Goal: Information Seeking & Learning: Learn about a topic

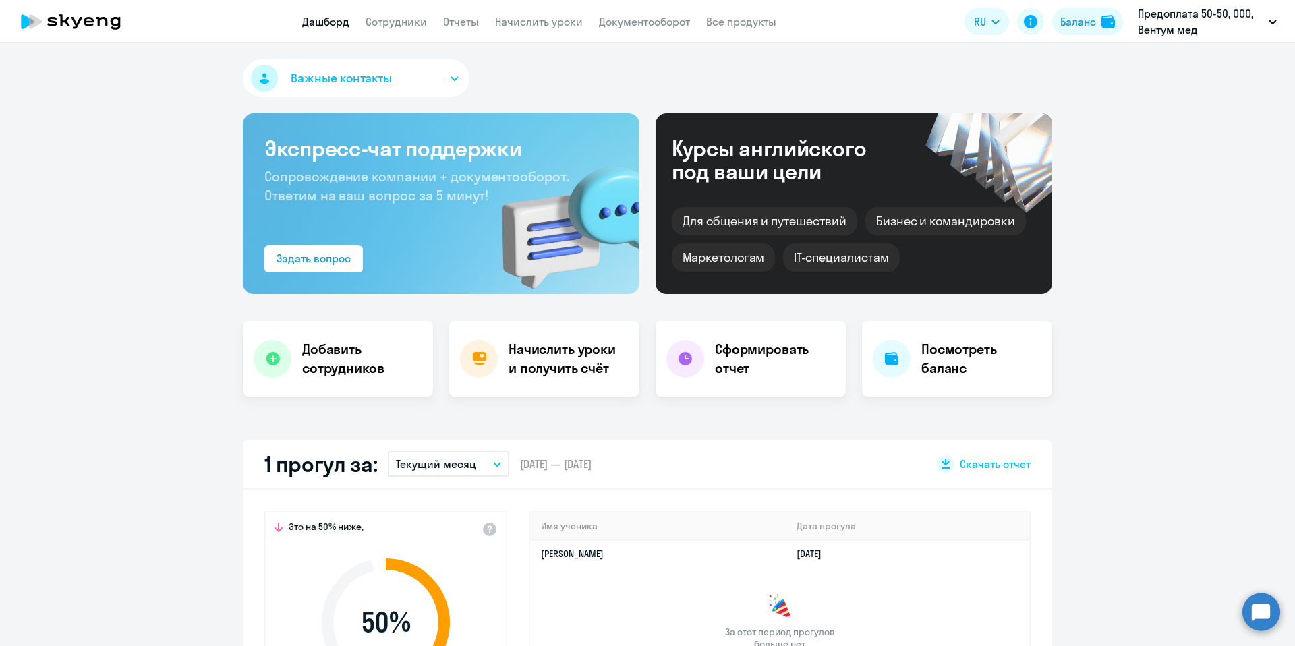
select select "30"
click at [1158, 71] on li "Предоплата 50-50, ООО, Вентум мед" at bounding box center [1180, 63] width 205 height 34
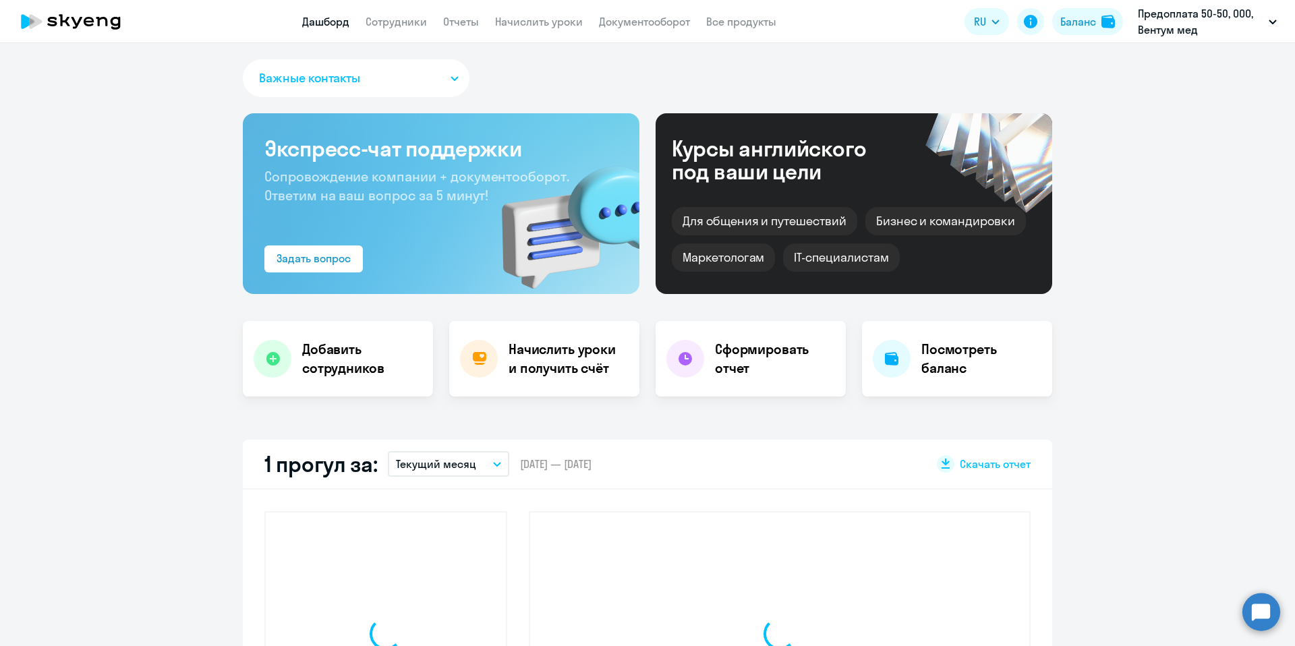
select select "30"
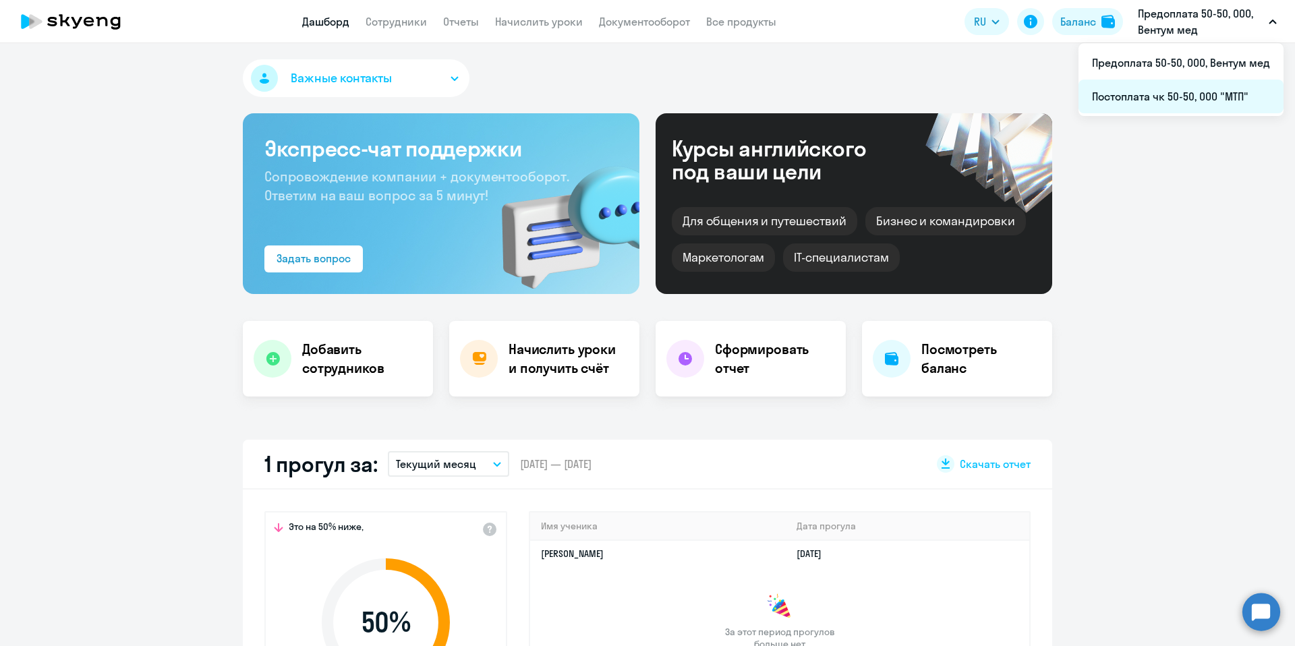
click at [1212, 110] on li "Постоплата чк 50-50, ООО "МТП"" at bounding box center [1180, 97] width 205 height 34
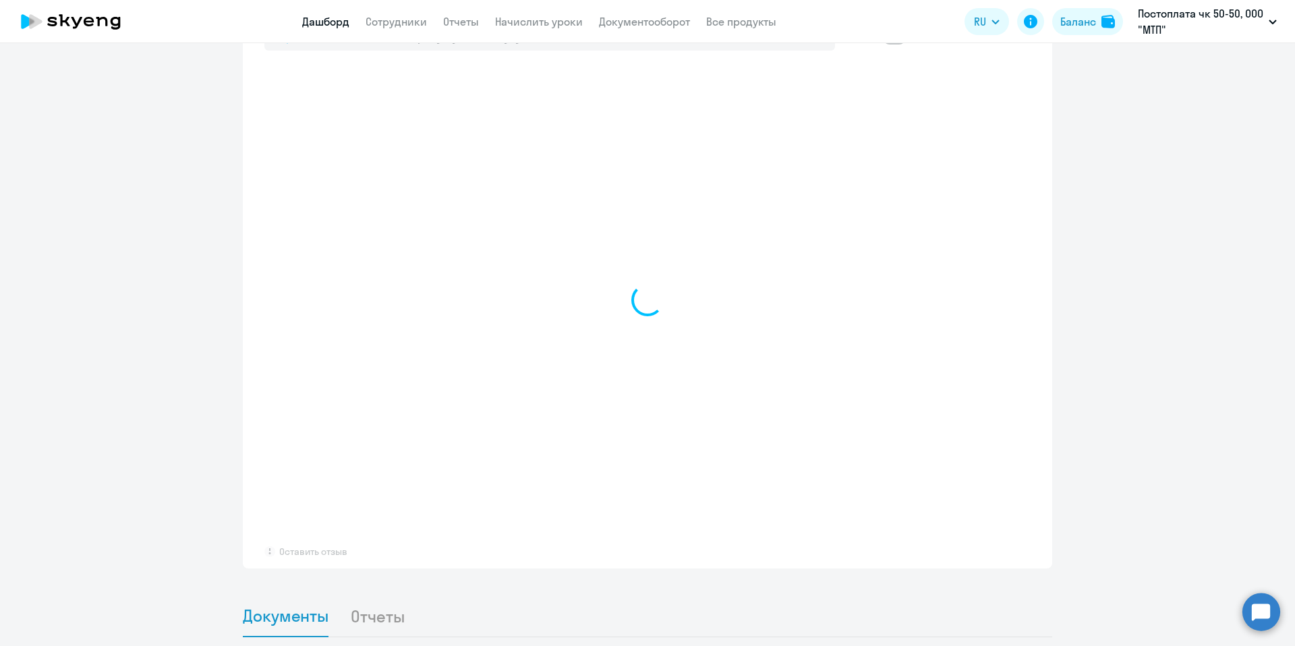
scroll to position [794, 0]
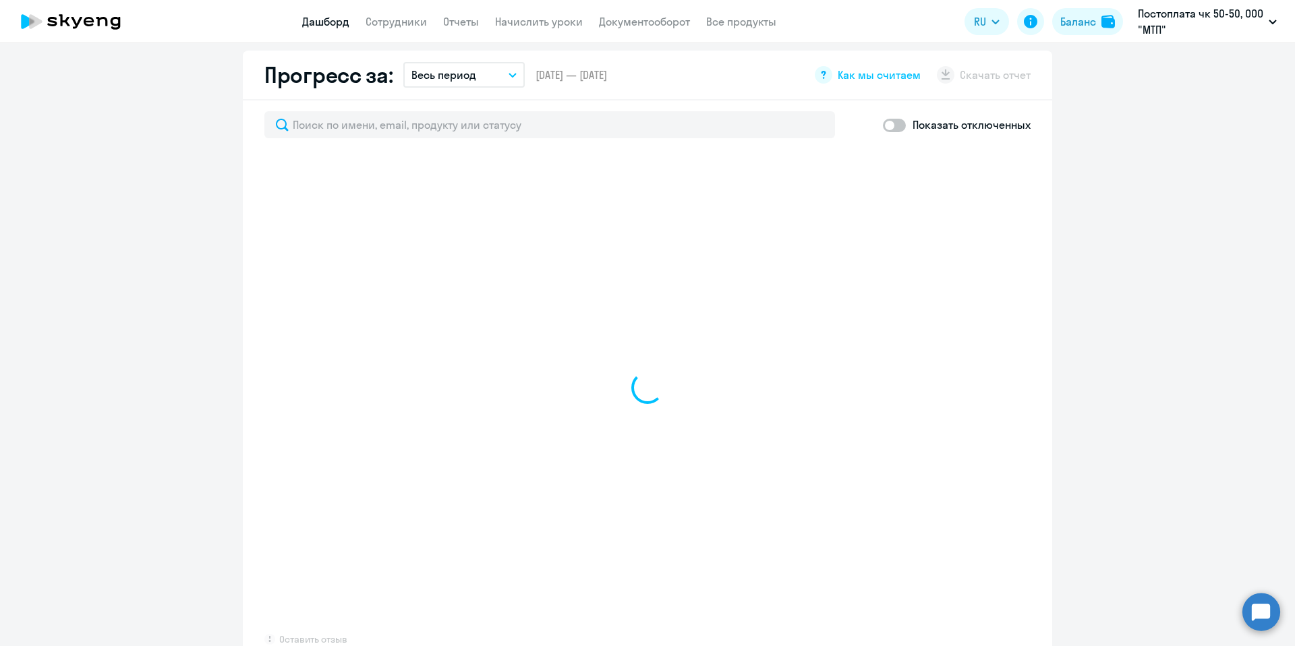
select select "30"
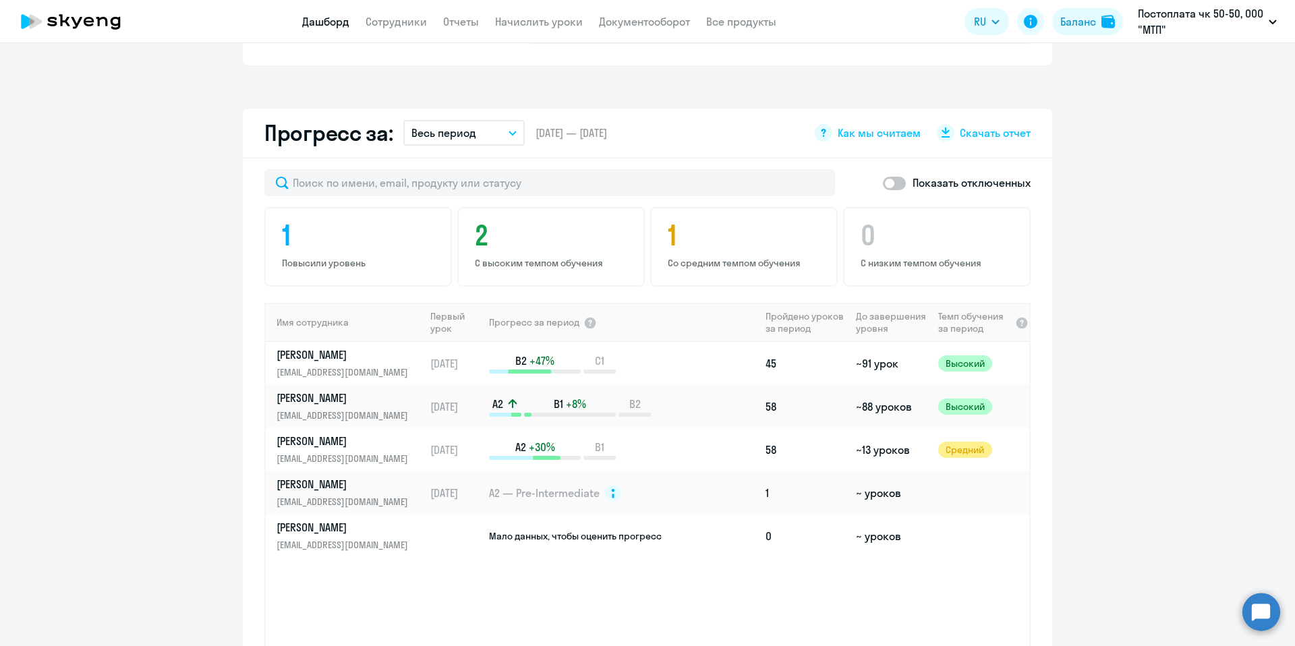
scroll to position [747, 0]
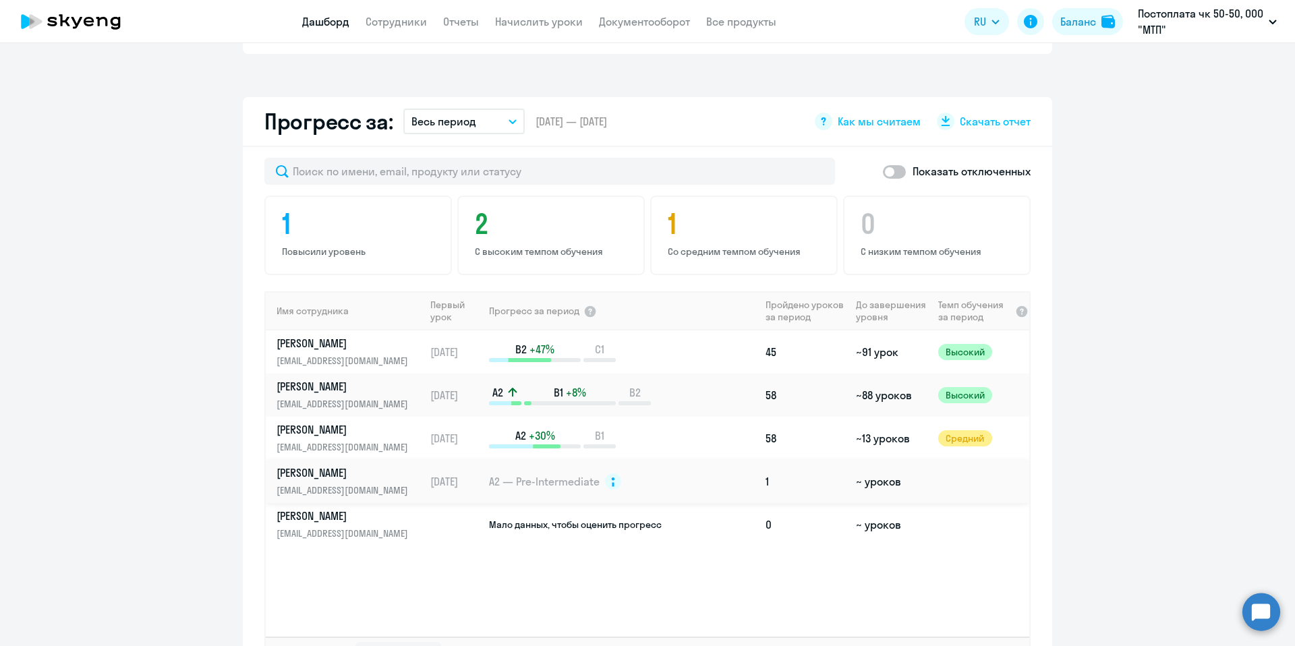
click at [335, 483] on p "[EMAIL_ADDRESS][DOMAIN_NAME]" at bounding box center [345, 490] width 139 height 15
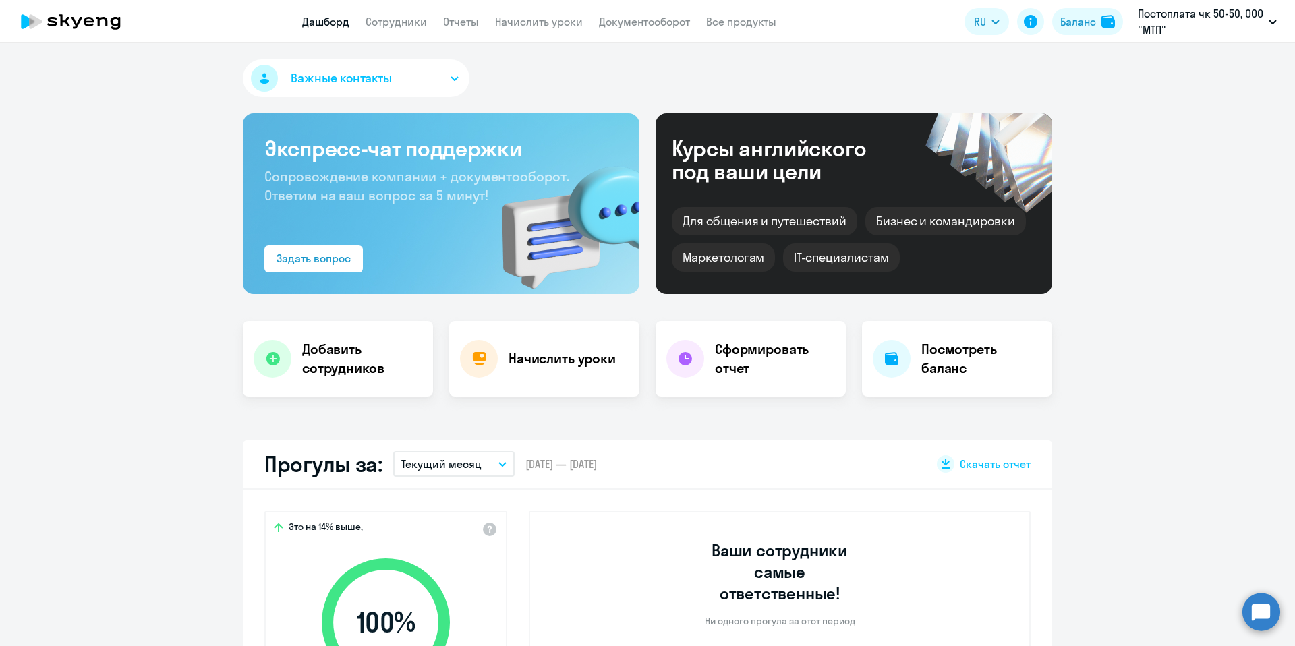
select select "english"
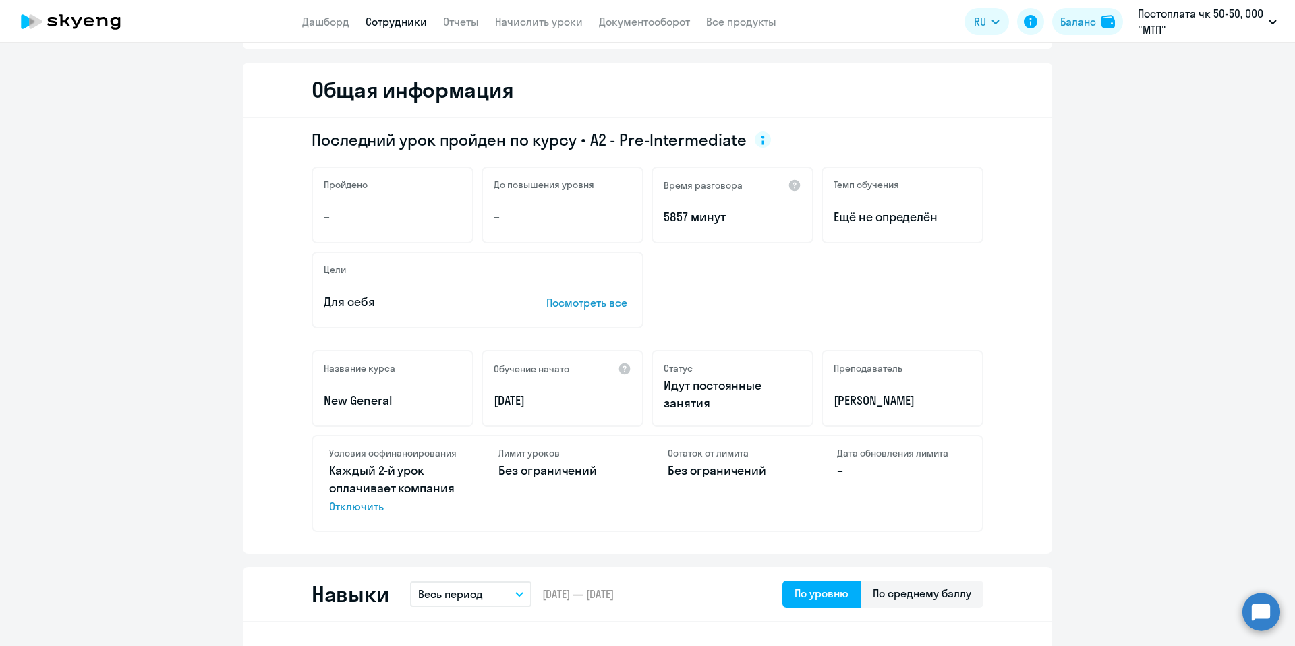
scroll to position [163, 0]
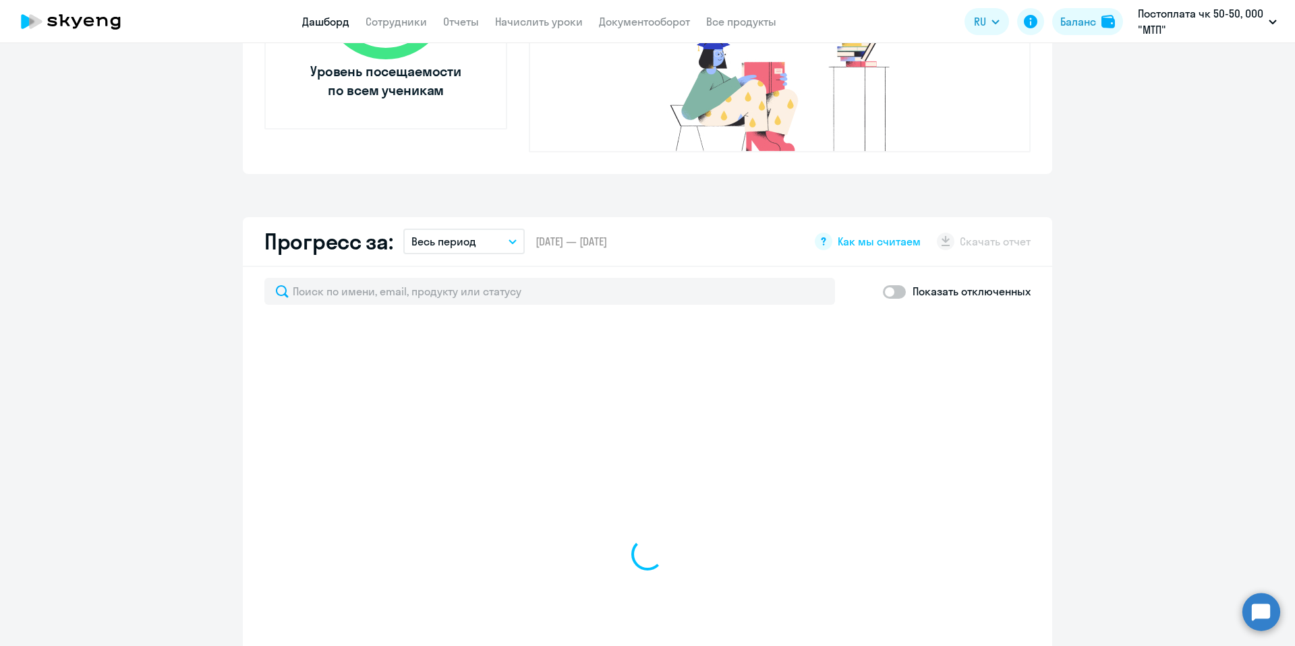
select select "30"
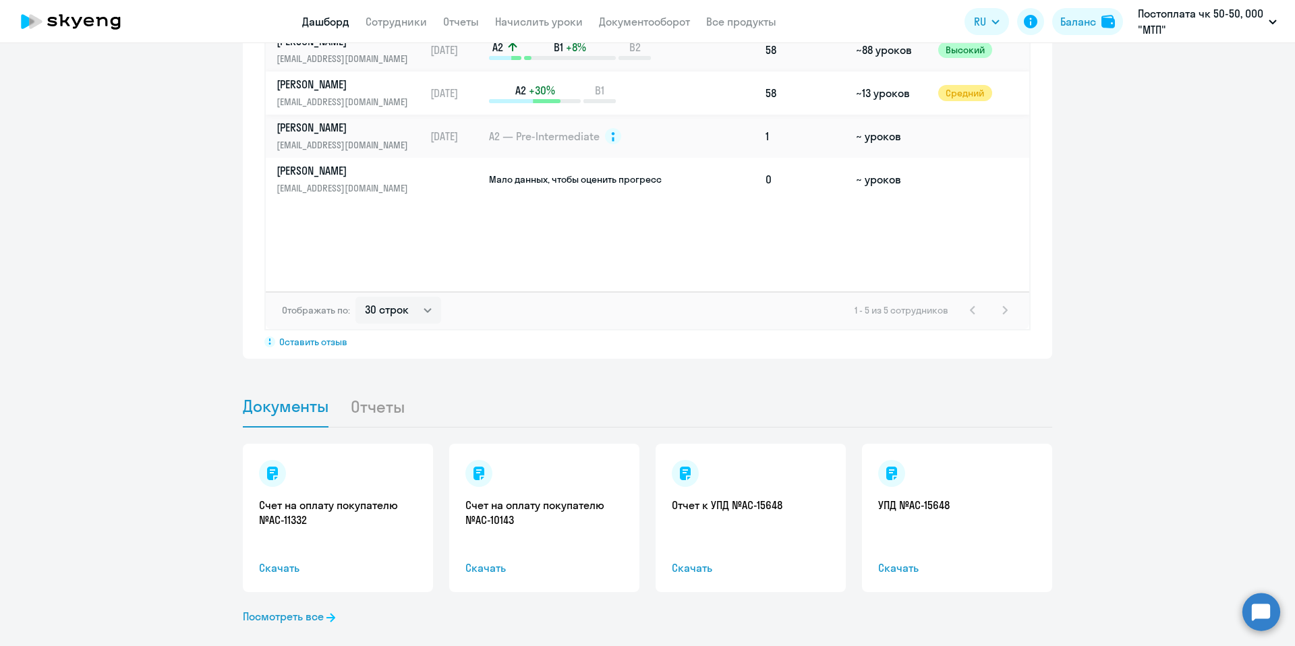
scroll to position [794, 0]
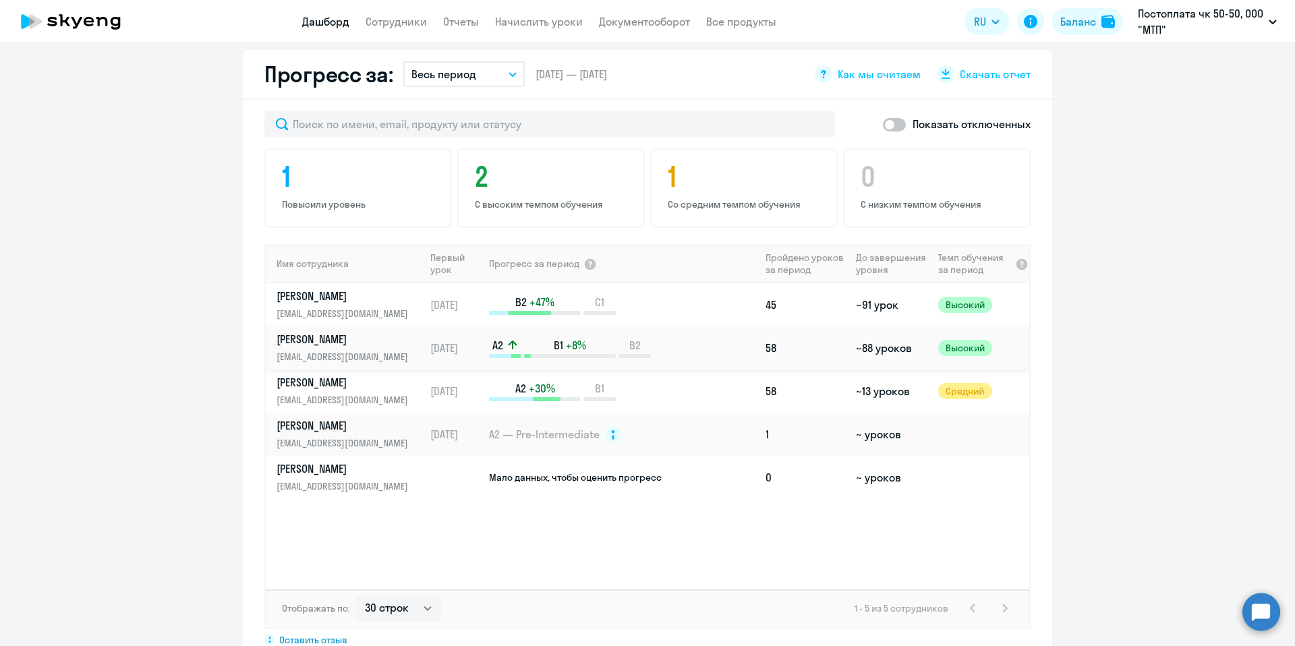
click at [357, 332] on p "Могилев Матвей" at bounding box center [345, 339] width 139 height 15
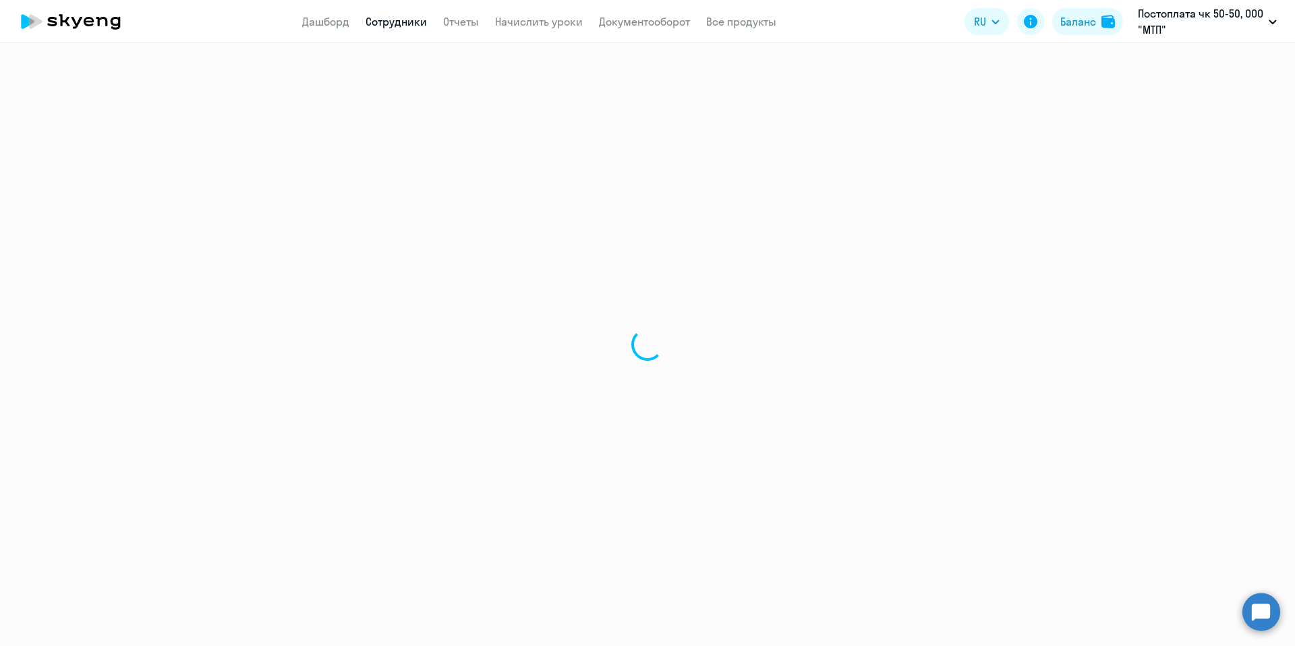
select select "english"
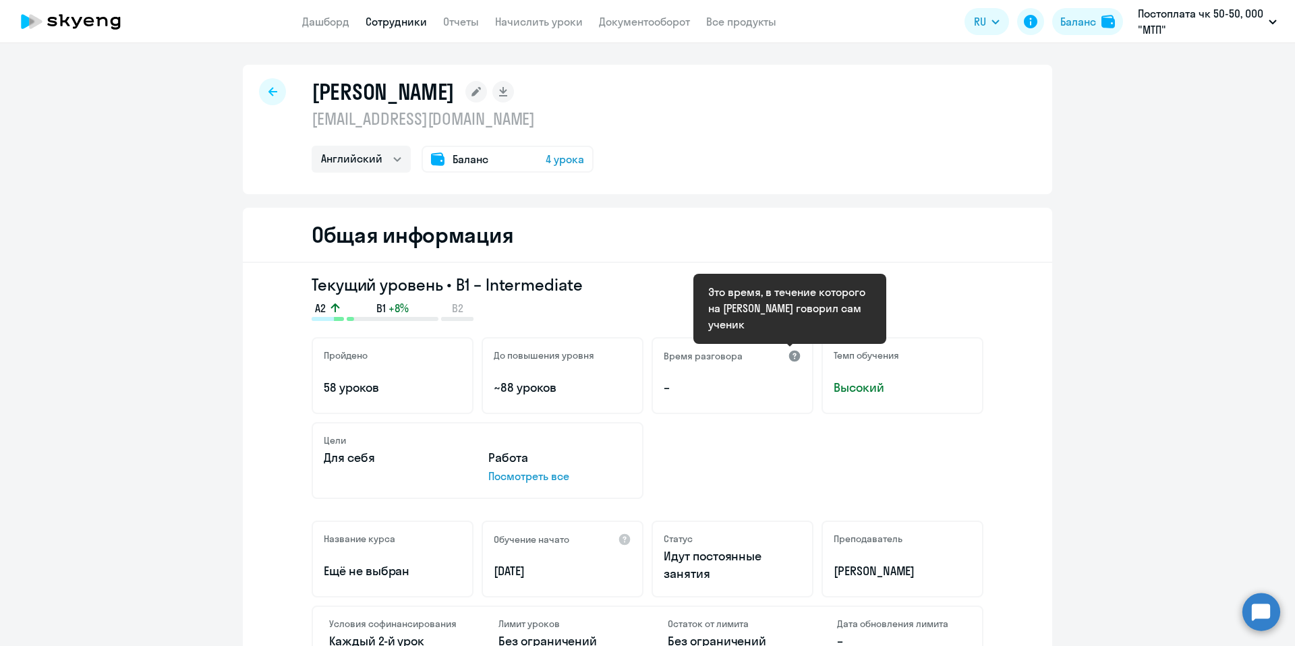
click at [790, 353] on div at bounding box center [794, 355] width 13 height 13
click at [788, 353] on div at bounding box center [794, 355] width 13 height 13
click at [732, 477] on div "Цели Для себя Работа Посмотреть все" at bounding box center [648, 460] width 672 height 77
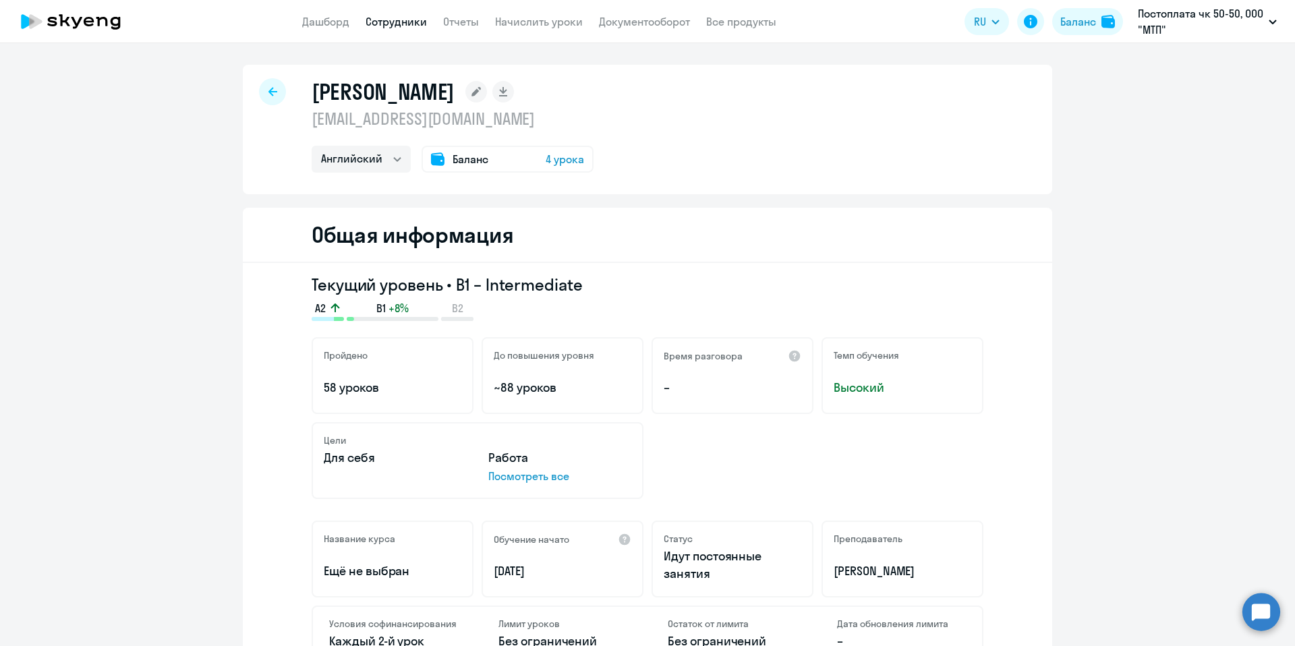
click at [249, 98] on div "Могилев Матвей m.mogilev@m-t-p.ru Английский Баланс 4 урока" at bounding box center [647, 129] width 809 height 129
